Goal: Navigation & Orientation: Find specific page/section

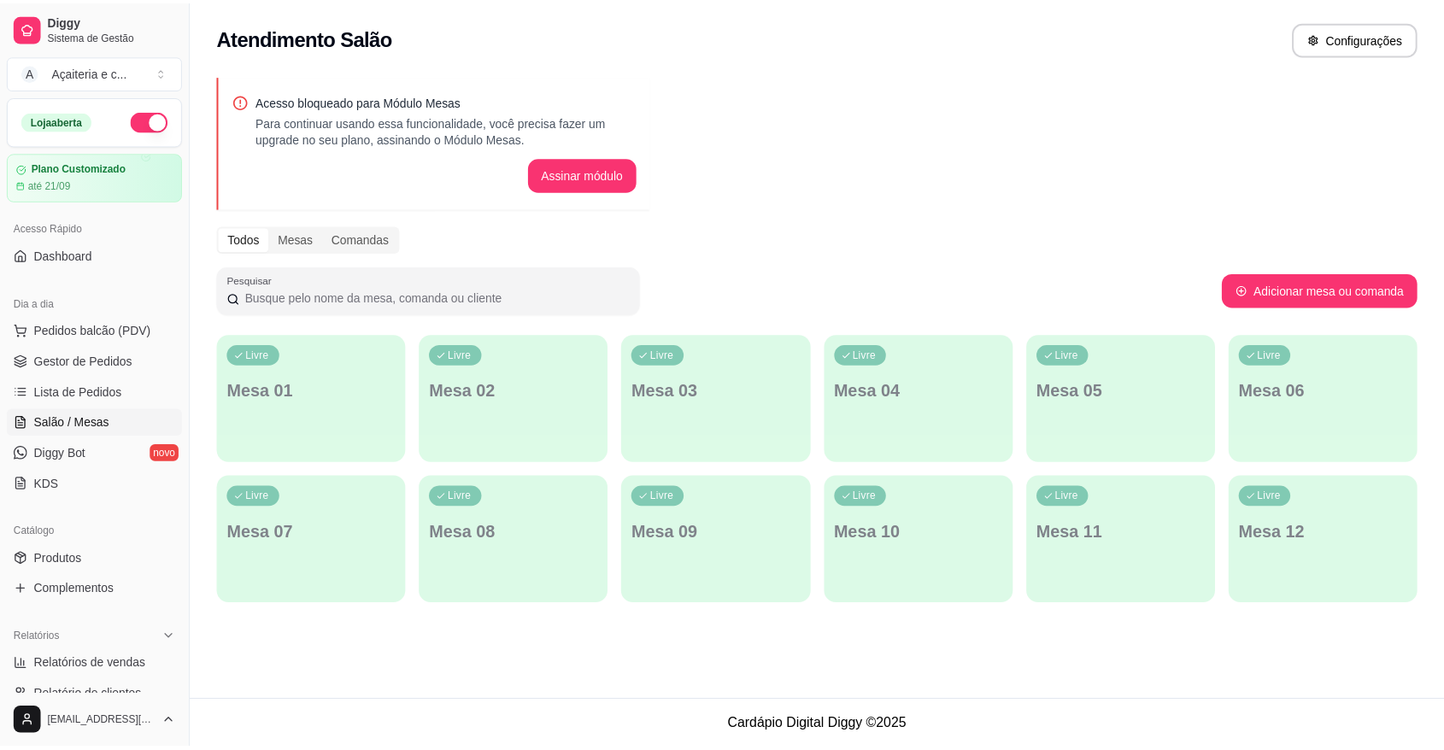
scroll to position [174, 0]
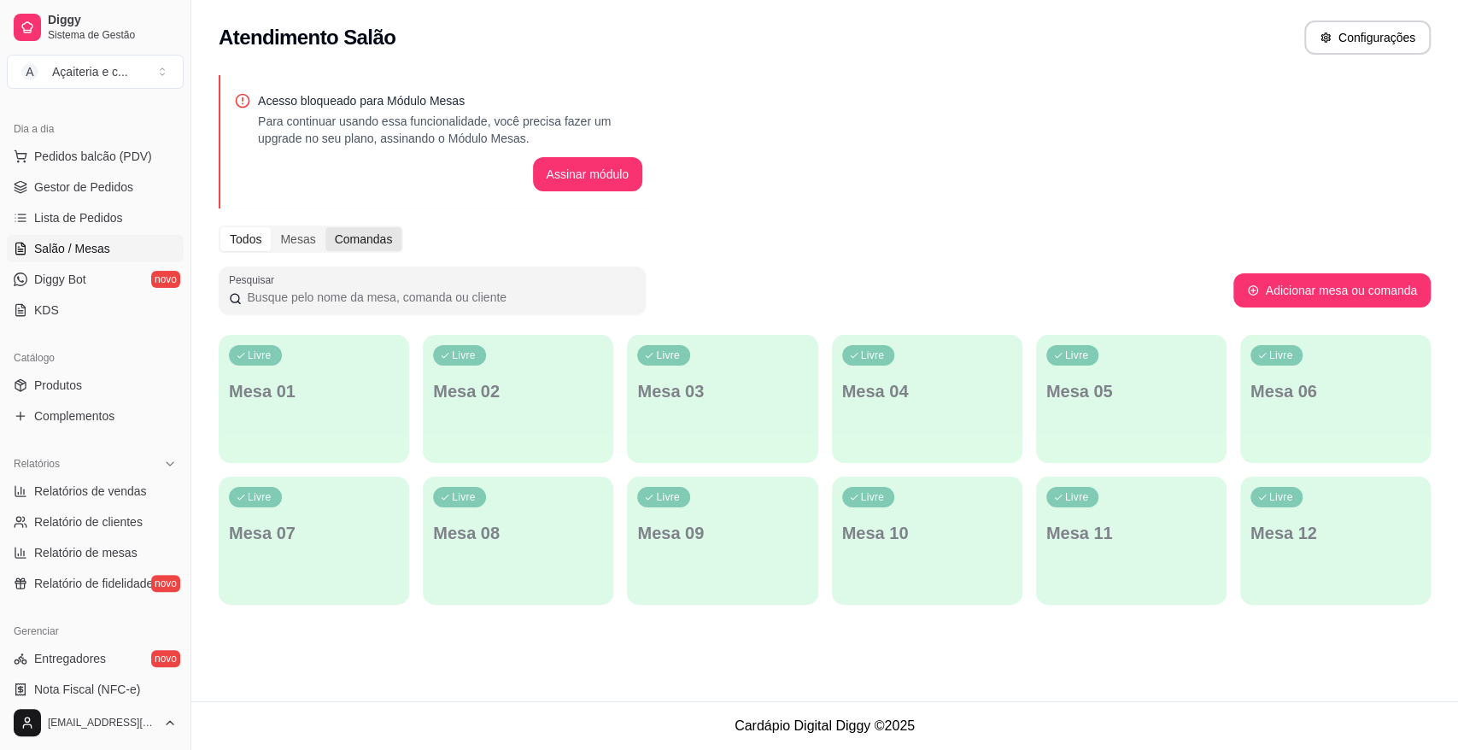
click at [382, 249] on div "Comandas" at bounding box center [364, 239] width 77 height 24
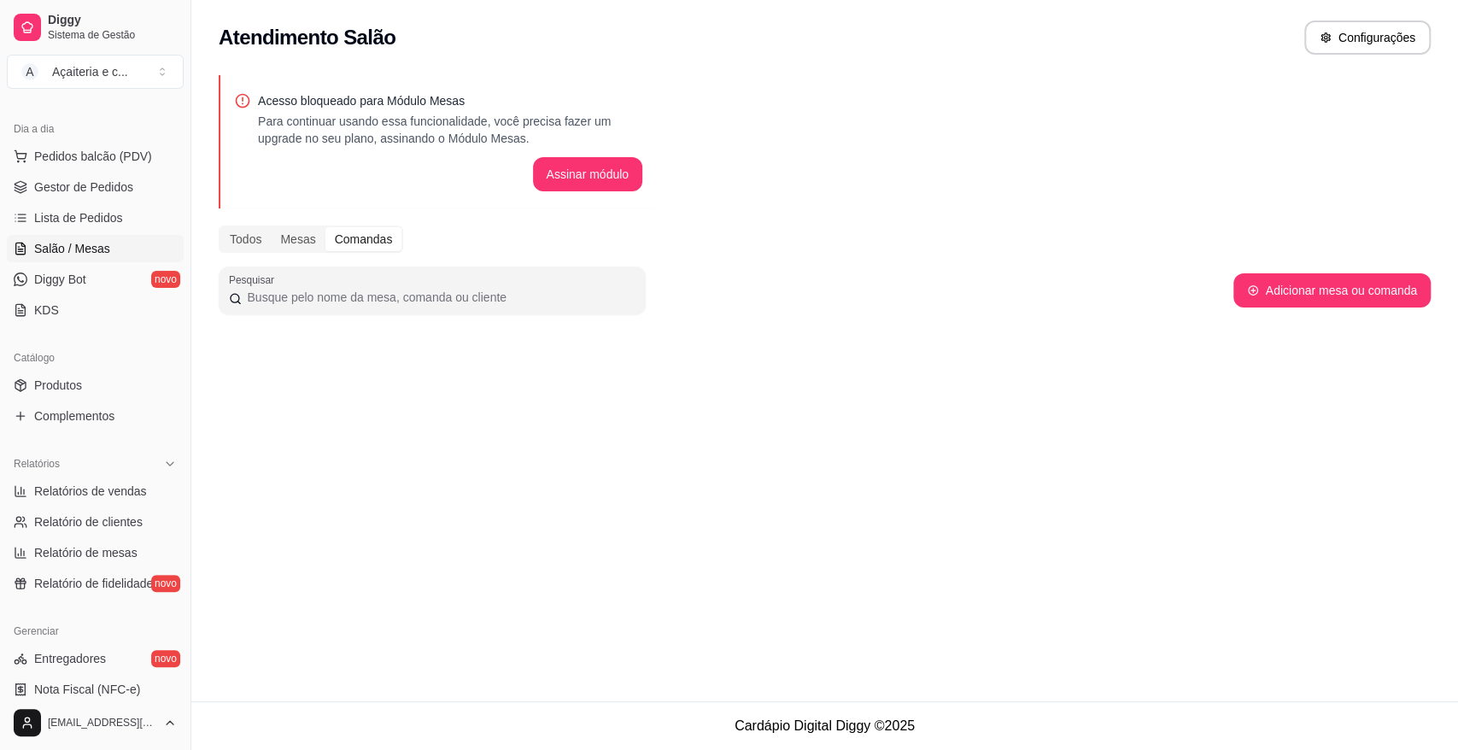
click at [385, 241] on div "Comandas" at bounding box center [364, 239] width 77 height 24
click at [326, 227] on input "Comandas" at bounding box center [326, 227] width 0 height 0
click at [284, 235] on div "Mesas" at bounding box center [298, 239] width 54 height 24
click at [271, 227] on input "Mesas" at bounding box center [271, 227] width 0 height 0
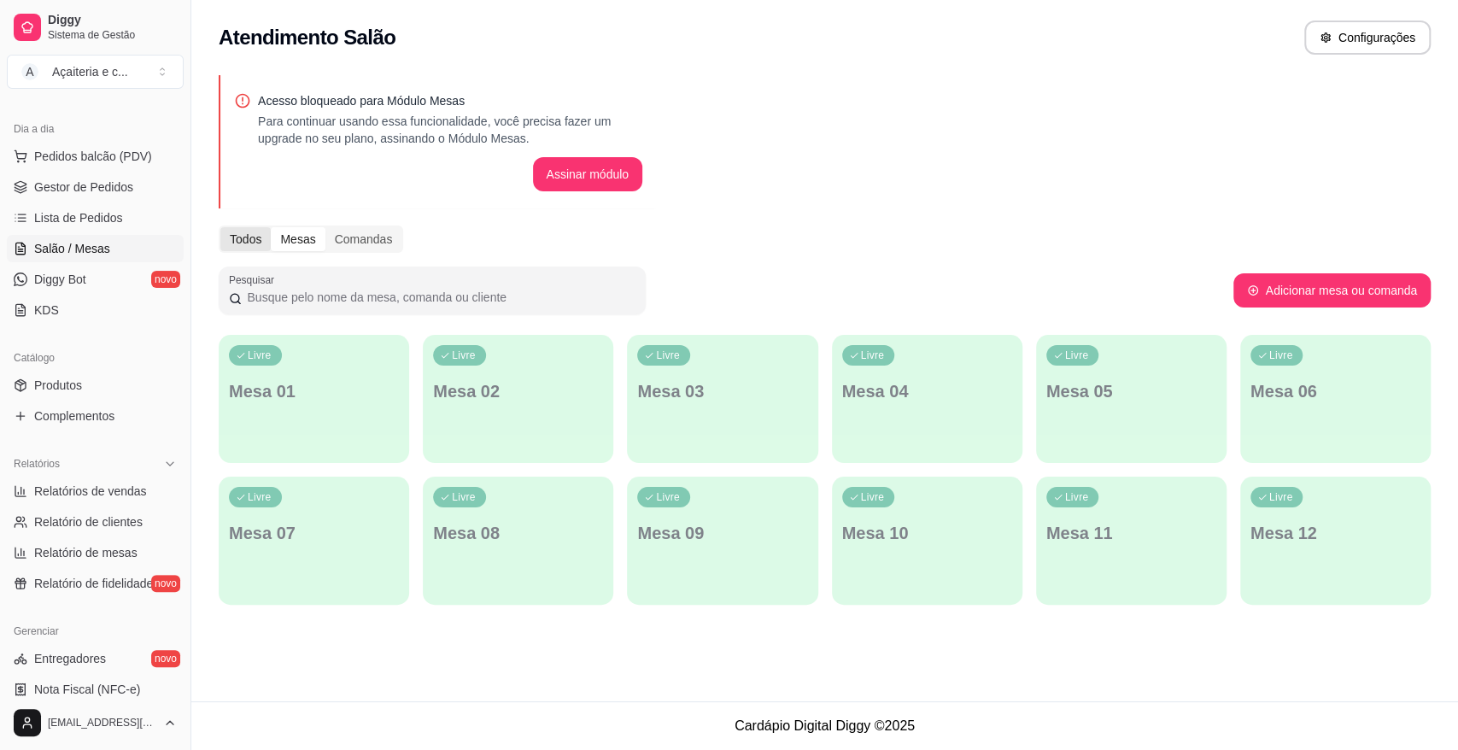
click at [220, 227] on input "Todos" at bounding box center [220, 227] width 0 height 0
click at [120, 185] on span "Gestor de Pedidos" at bounding box center [83, 187] width 99 height 17
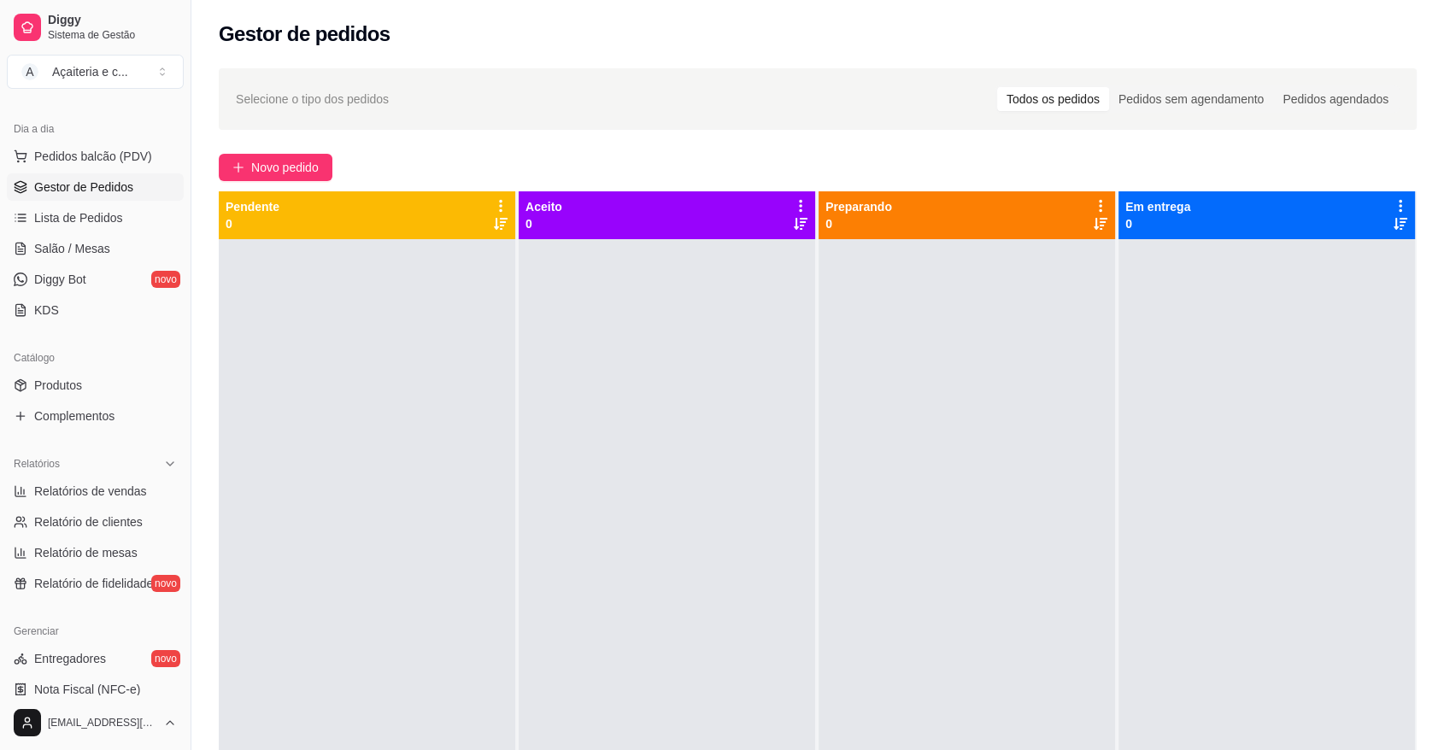
click at [1093, 200] on icon at bounding box center [1100, 205] width 15 height 15
click at [1141, 357] on div at bounding box center [1266, 614] width 296 height 750
click at [1093, 201] on icon at bounding box center [1100, 205] width 15 height 15
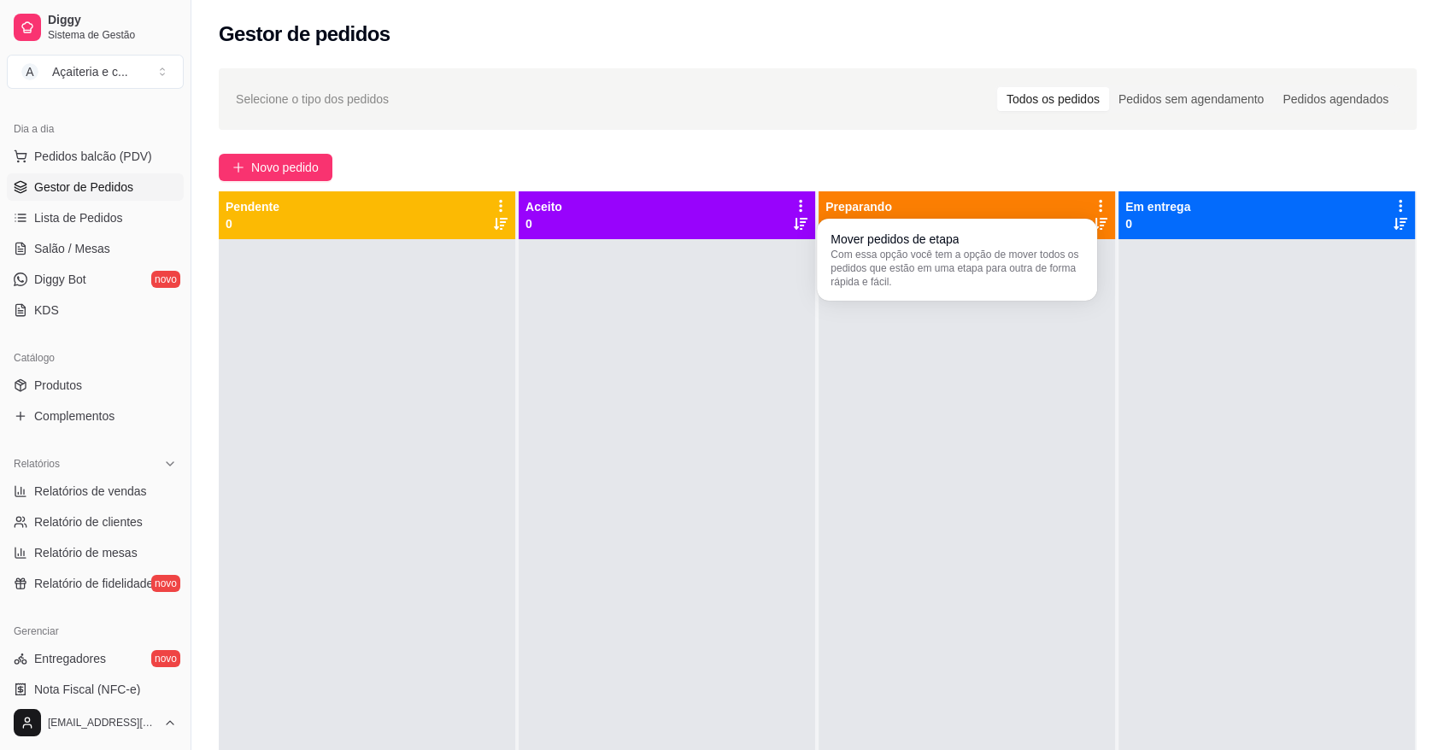
click at [1030, 386] on div at bounding box center [966, 614] width 296 height 750
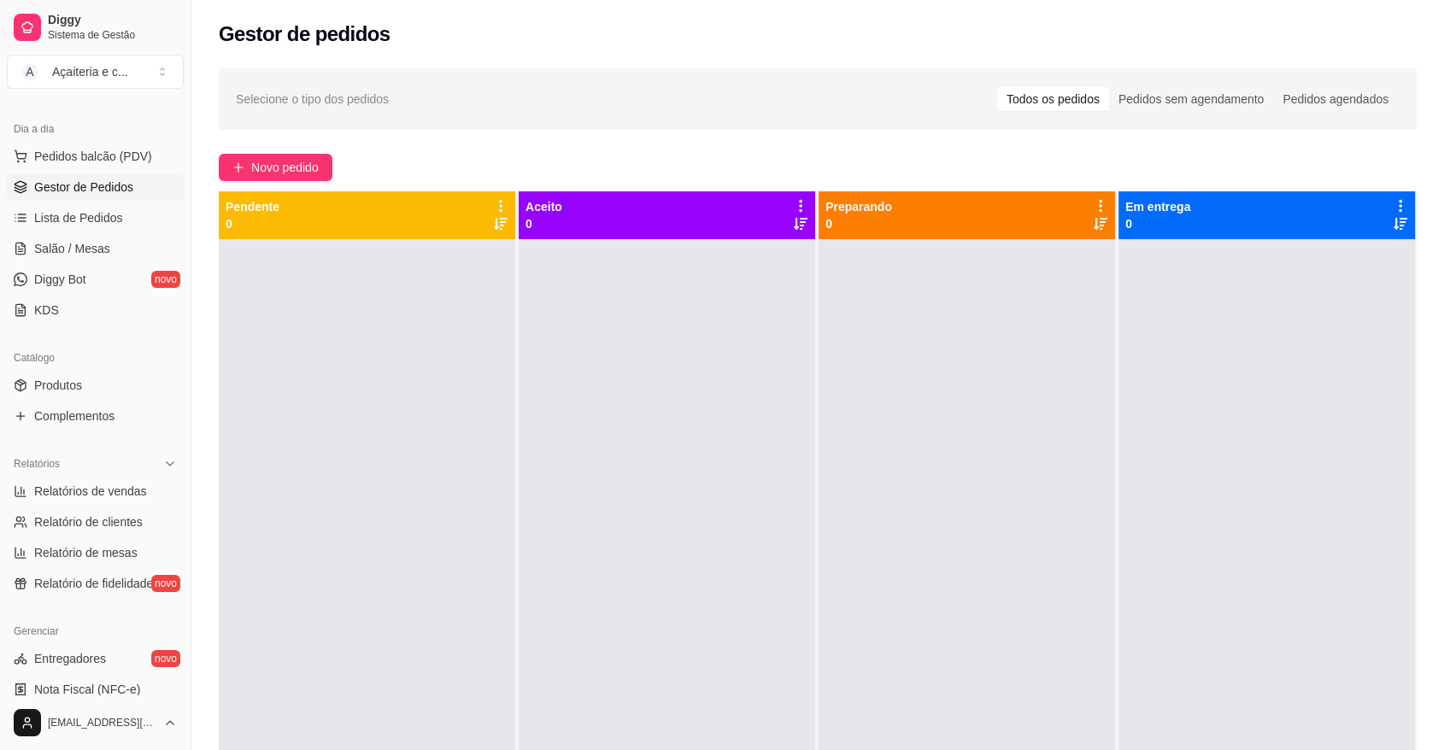
click at [502, 202] on icon at bounding box center [500, 205] width 15 height 15
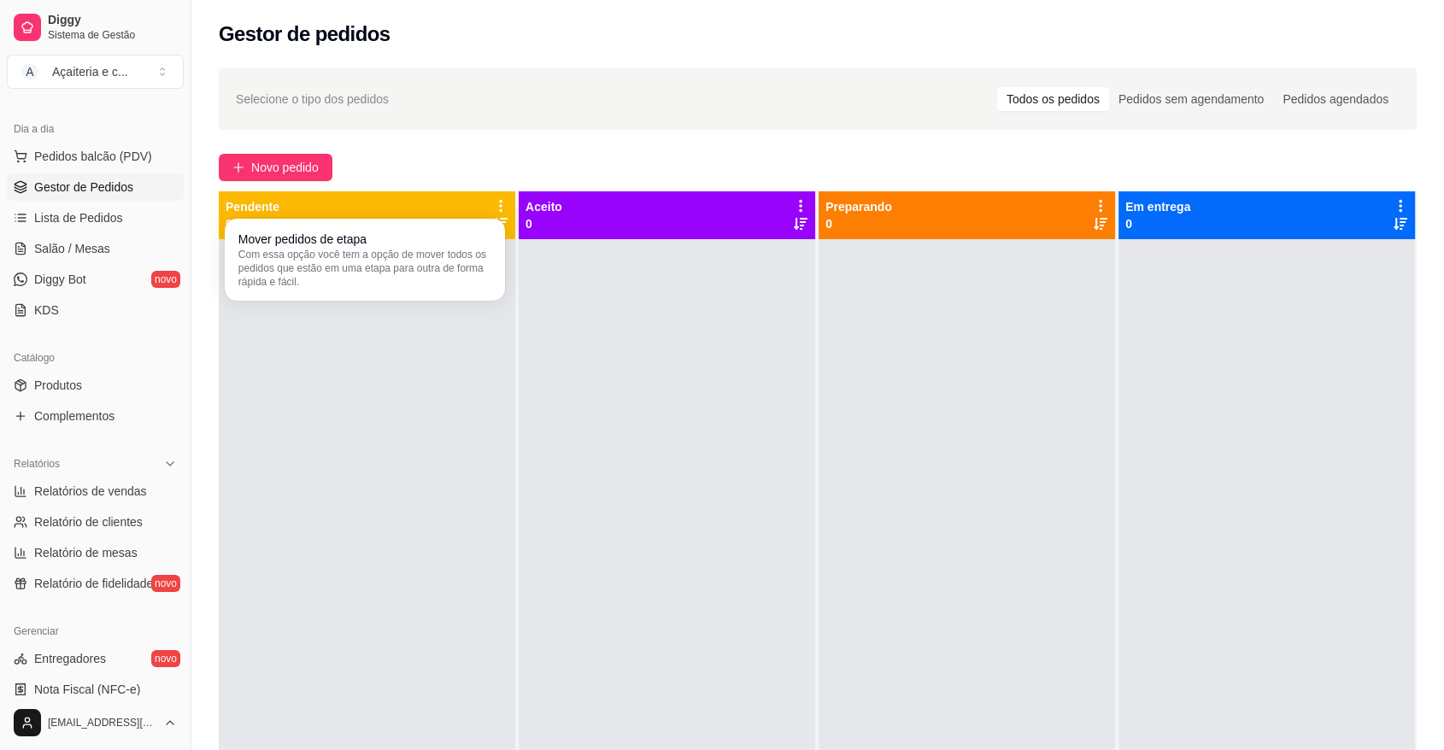
click at [642, 334] on div at bounding box center [667, 614] width 296 height 750
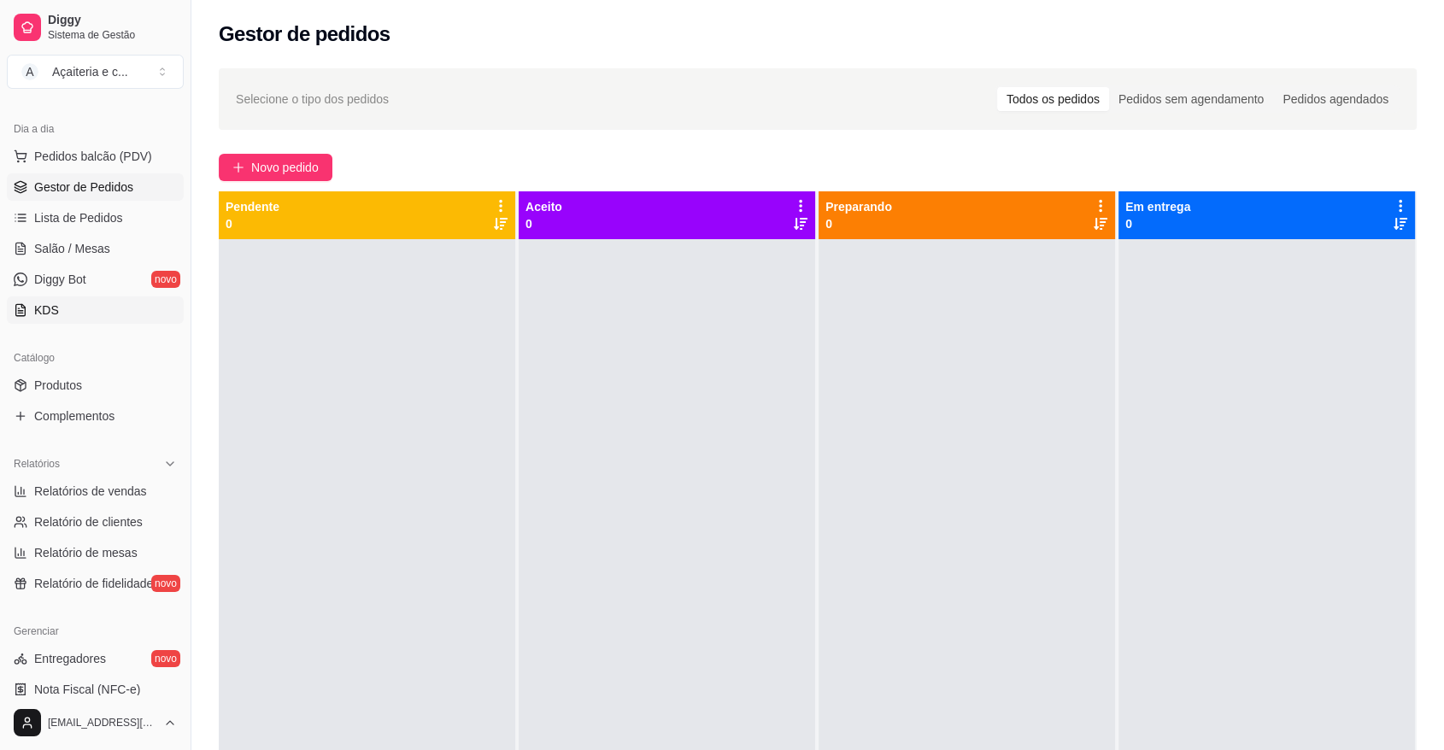
click at [113, 296] on link "KDS" at bounding box center [95, 309] width 177 height 27
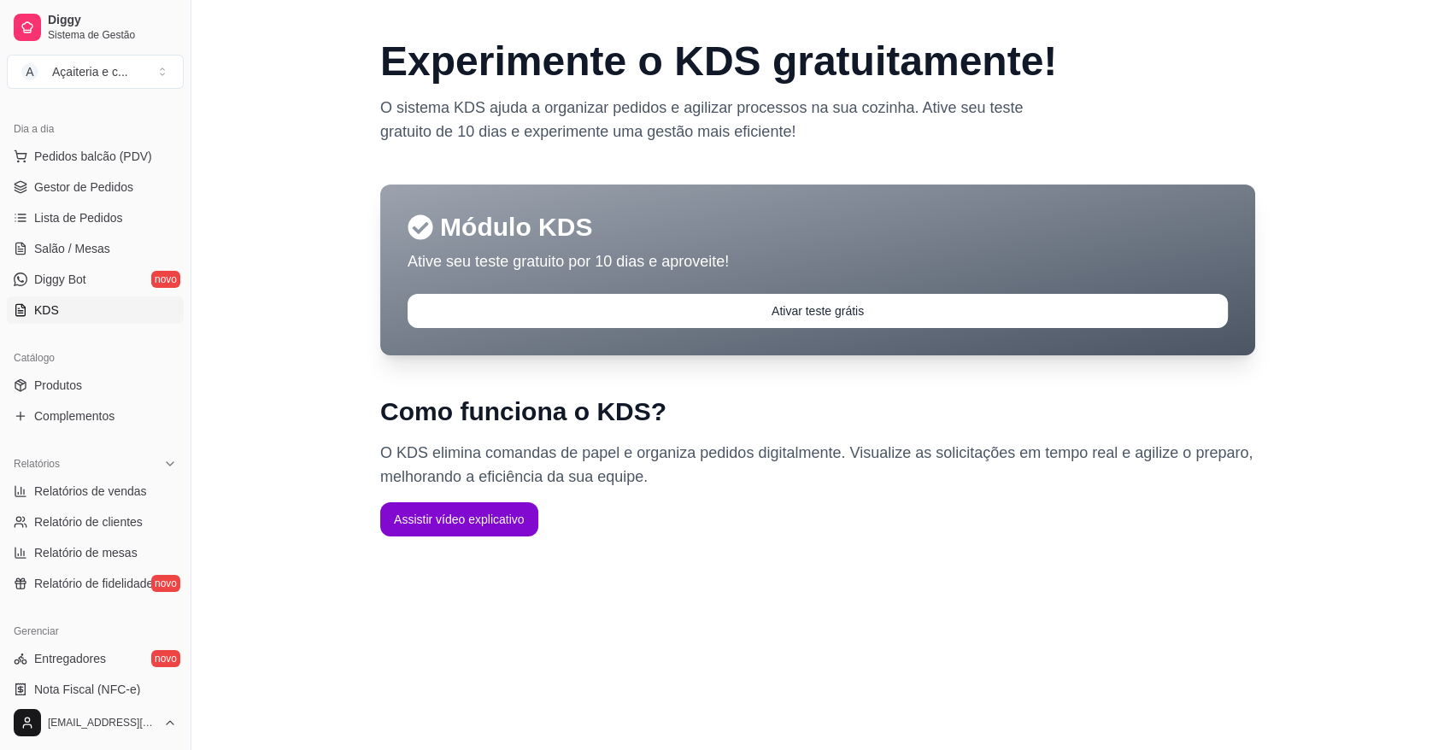
click at [113, 296] on link "KDS" at bounding box center [95, 309] width 177 height 27
click at [87, 195] on span "Gestor de Pedidos" at bounding box center [83, 187] width 99 height 17
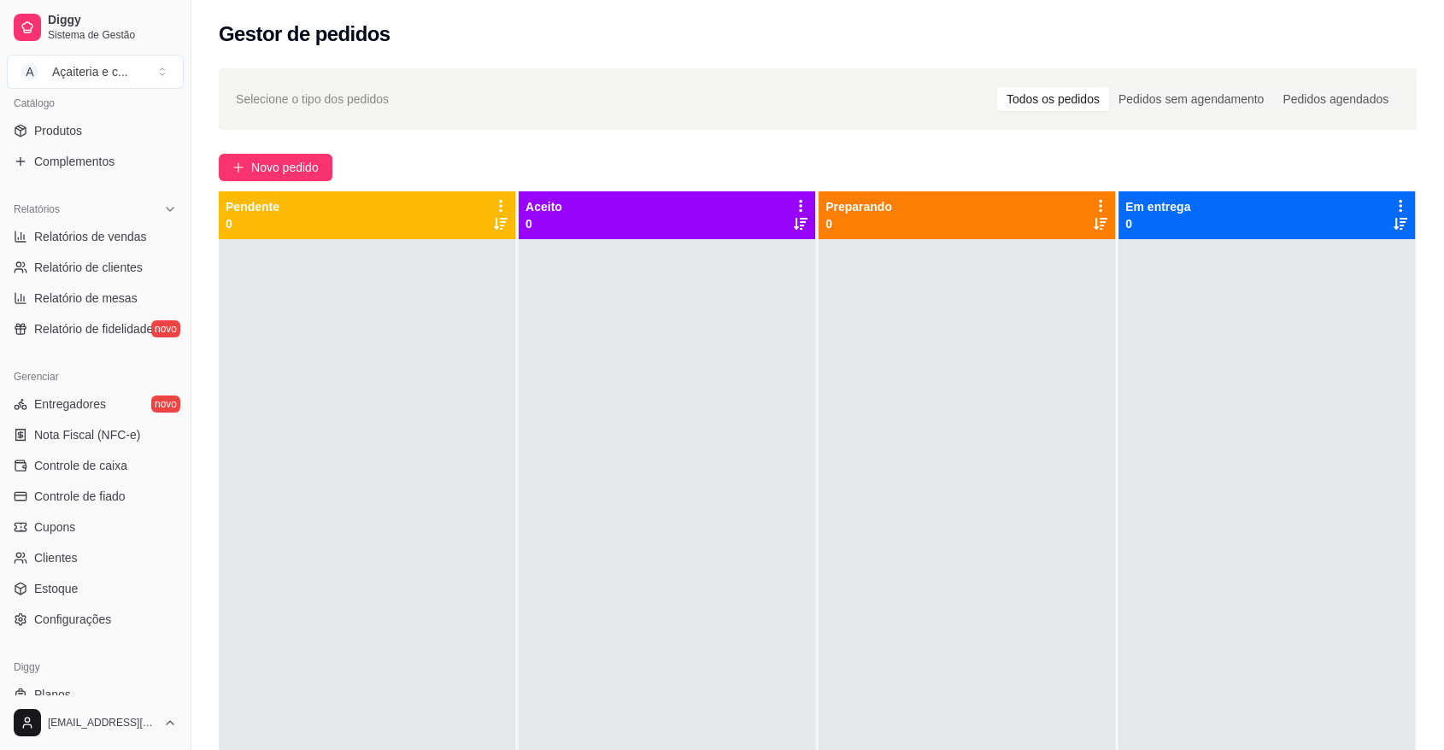
scroll to position [456, 0]
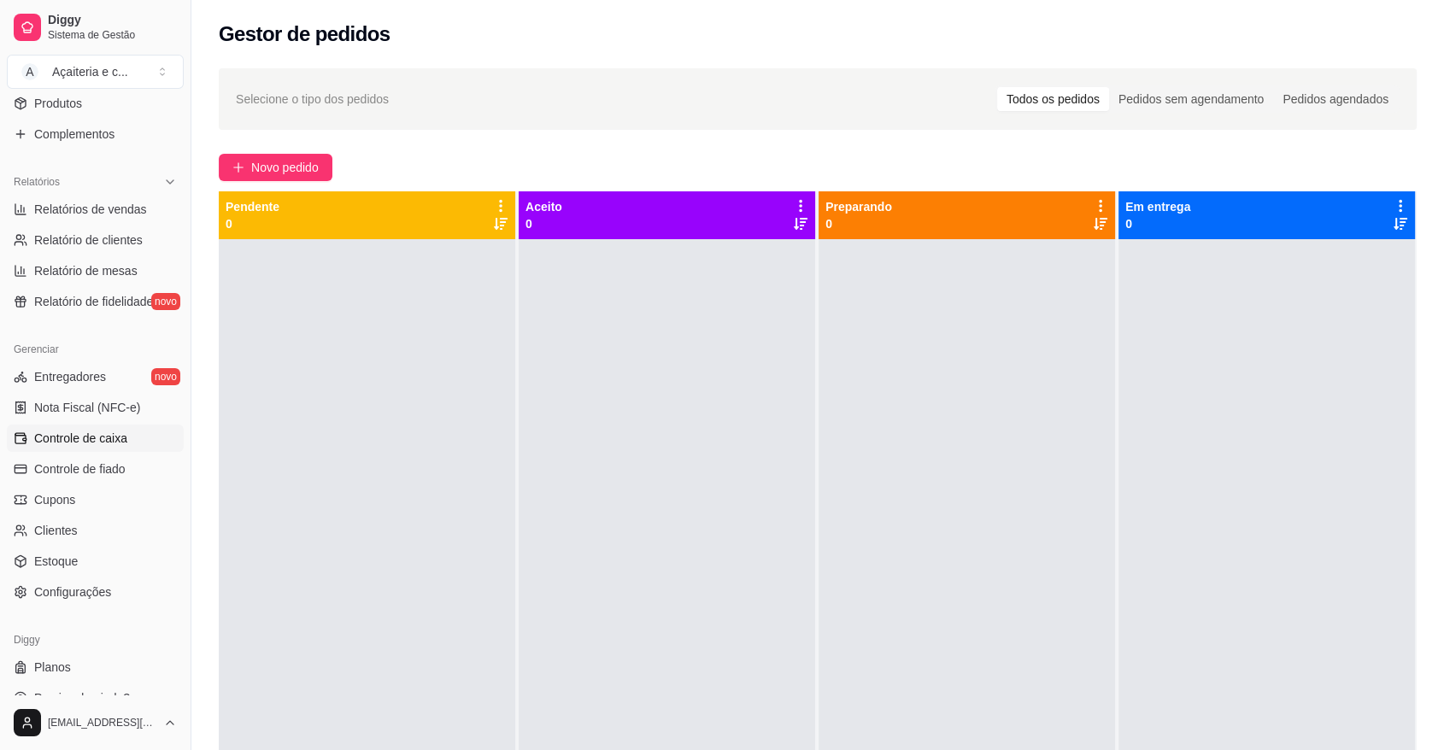
click at [115, 443] on span "Controle de caixa" at bounding box center [80, 438] width 93 height 17
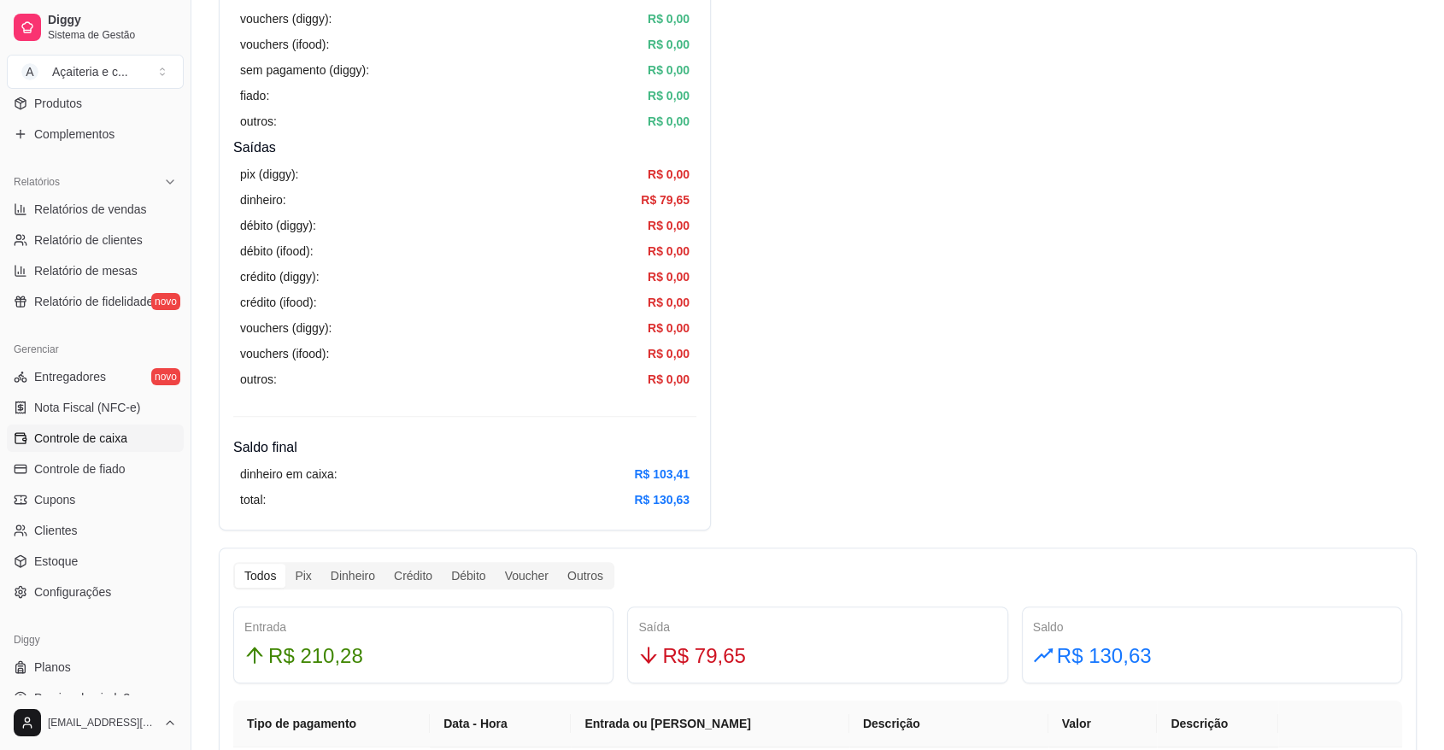
scroll to position [488, 0]
